Goal: Obtain resource: Download file/media

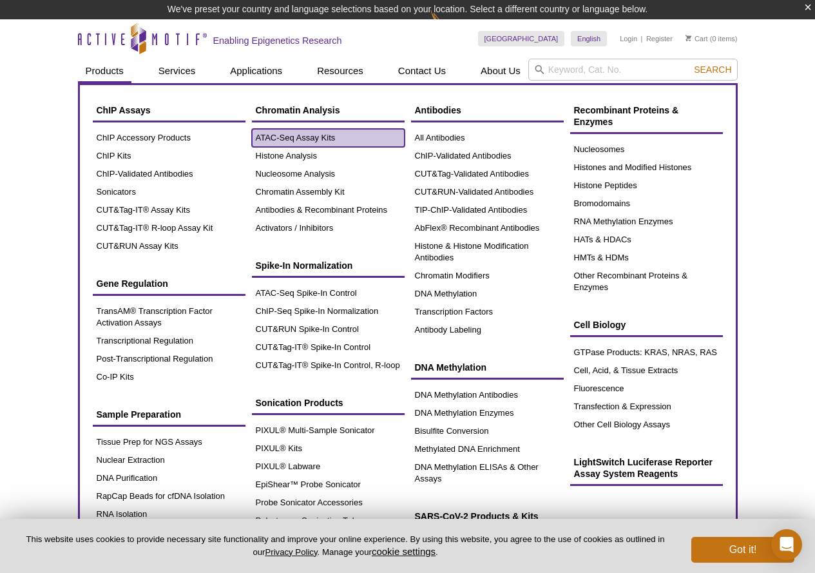
click at [288, 134] on link "ATAC-Seq Assay Kits" at bounding box center [328, 138] width 153 height 18
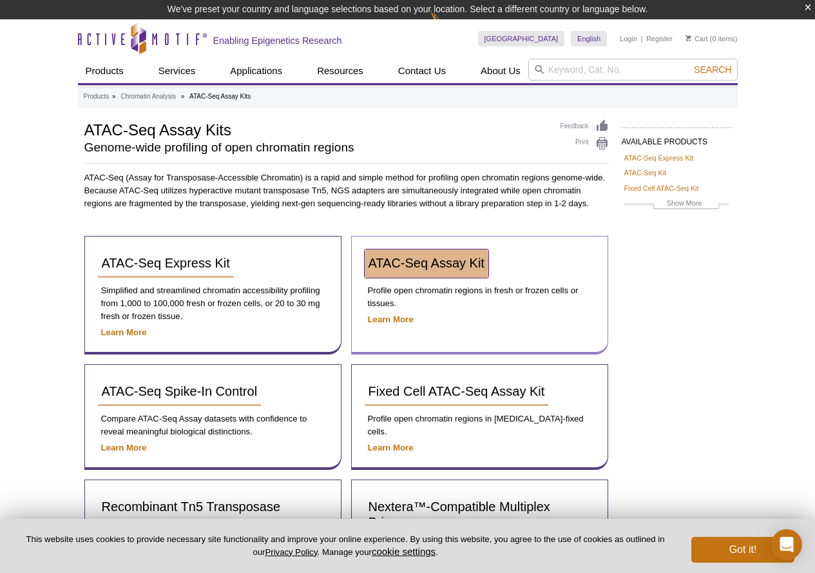
click at [443, 259] on span "ATAC-Seq Assay Kit" at bounding box center [427, 263] width 116 height 14
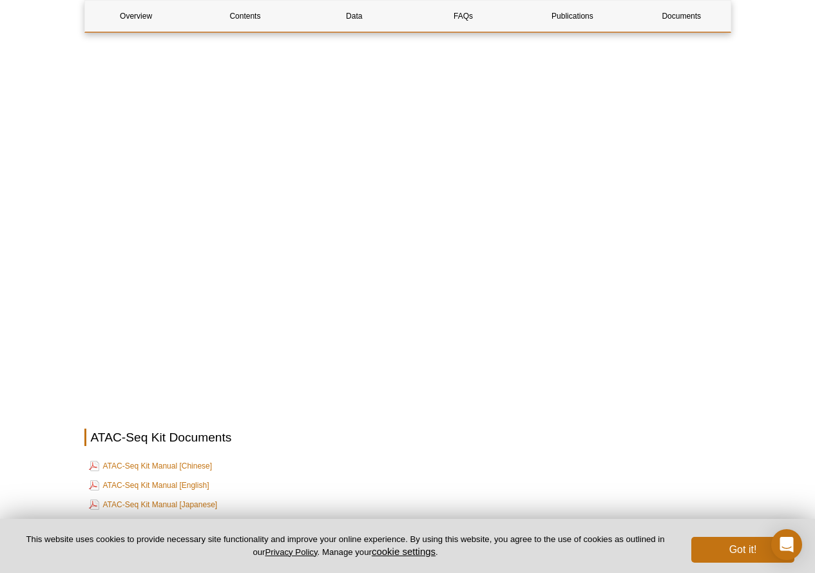
scroll to position [3222, 0]
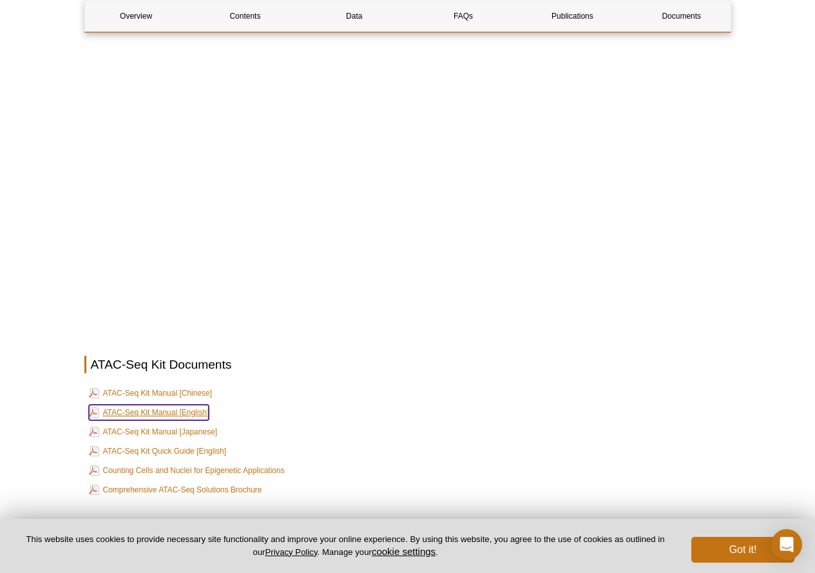
click at [169, 405] on link "ATAC-Seq Kit Manual [English]" at bounding box center [149, 412] width 121 height 15
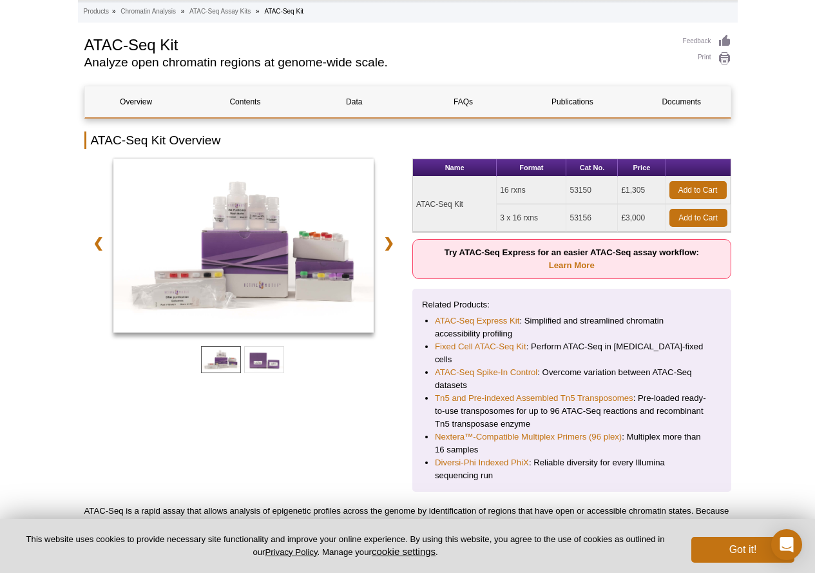
scroll to position [0, 0]
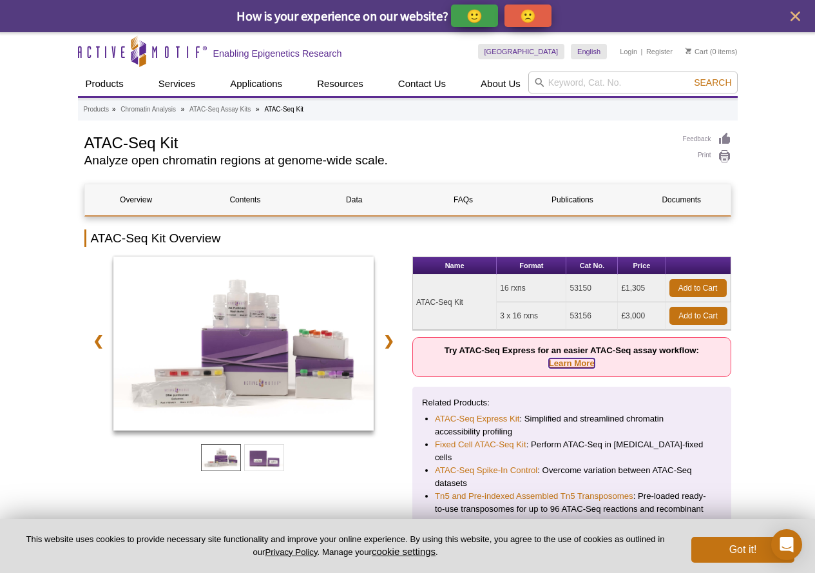
click at [570, 363] on link "Learn More" at bounding box center [572, 363] width 46 height 10
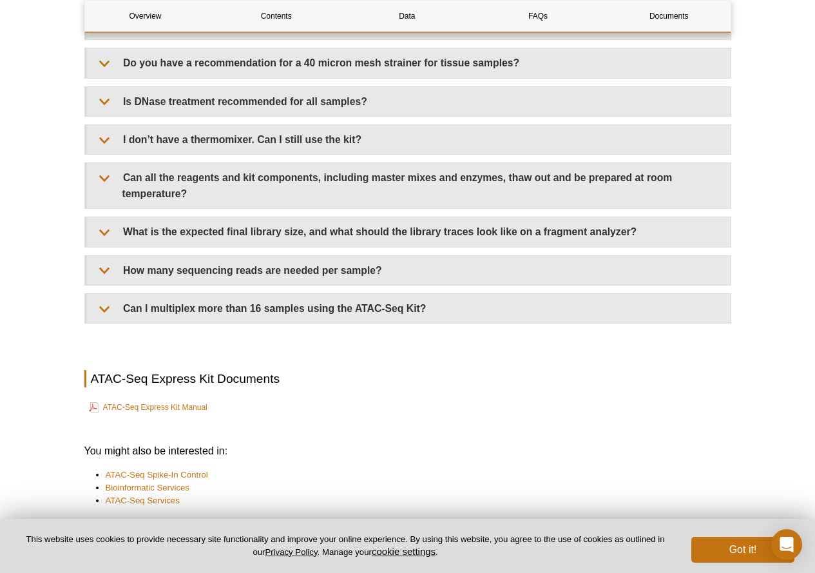
scroll to position [3068, 0]
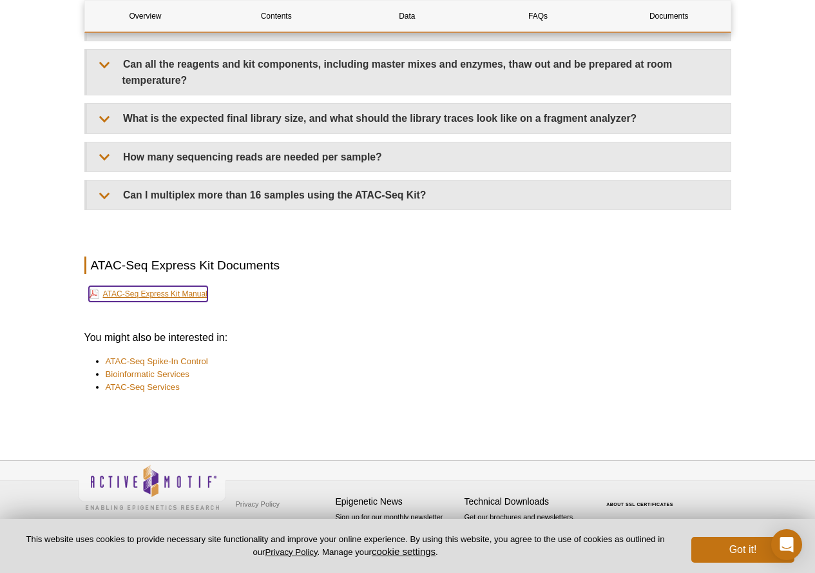
click at [191, 289] on link "ATAC-Seq Express Kit Manual" at bounding box center [148, 293] width 119 height 15
